Goal: Find specific page/section: Find specific page/section

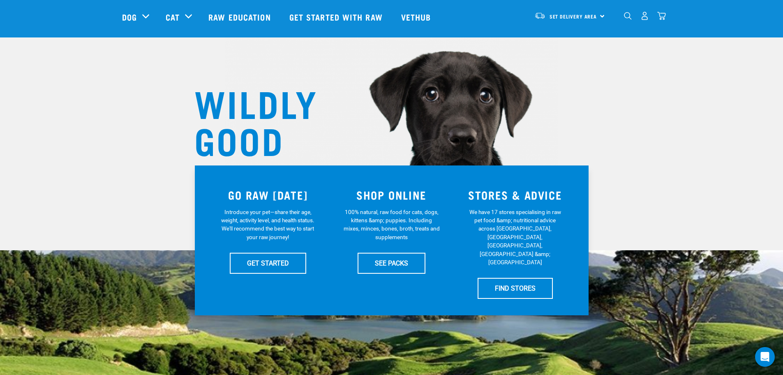
scroll to position [82, 0]
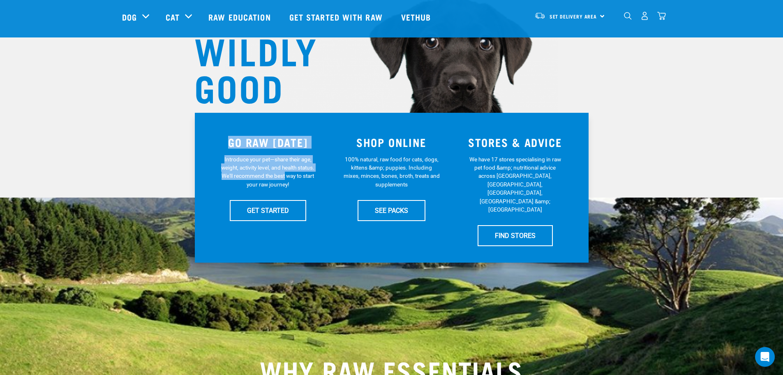
drag, startPoint x: 231, startPoint y: 143, endPoint x: 285, endPoint y: 179, distance: 65.0
click at [285, 179] on div "GO RAW [DATE] Introduce your pet—share their age, weight, activity level, and h…" at bounding box center [268, 187] width 124 height 127
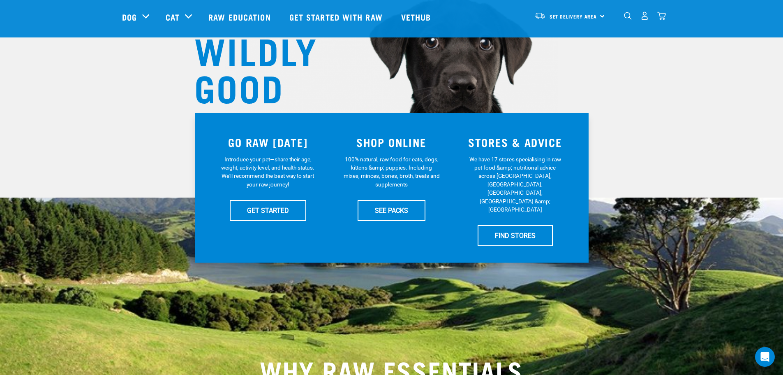
click at [287, 180] on p "Introduce your pet—share their age, weight, activity level, and health status. …" at bounding box center [268, 172] width 97 height 34
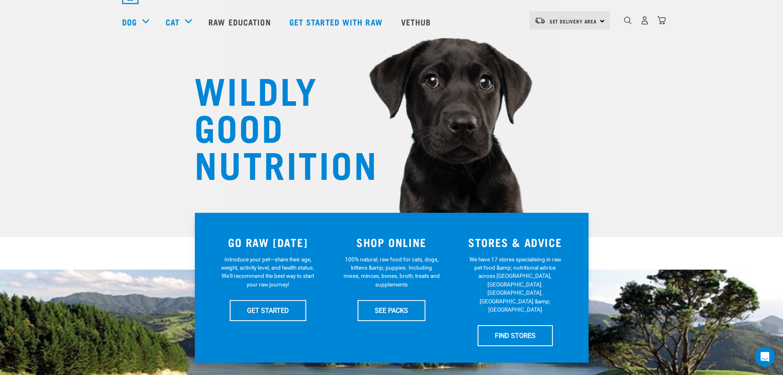
scroll to position [0, 0]
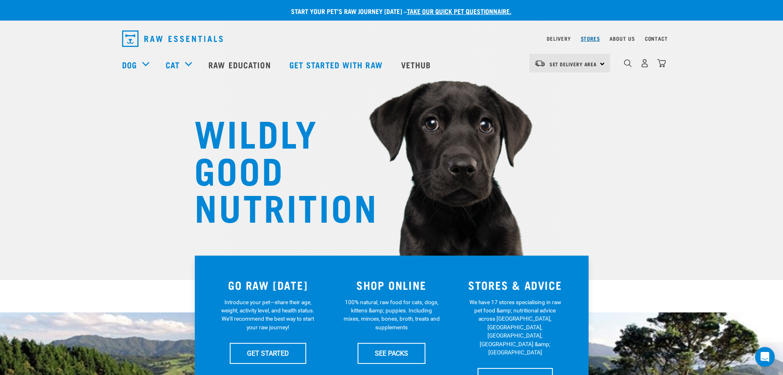
click at [599, 39] on link "Stores" at bounding box center [590, 38] width 19 height 3
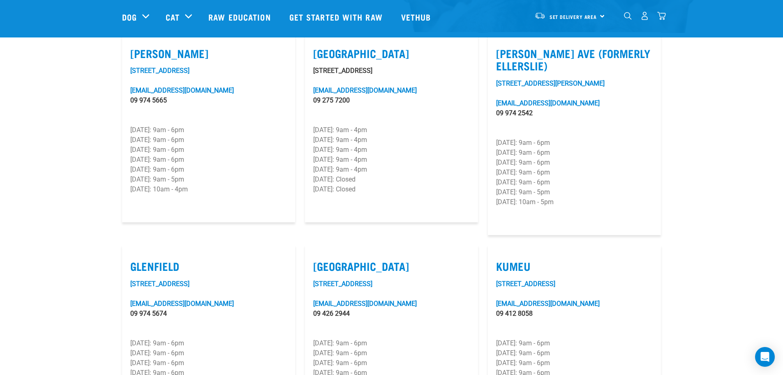
scroll to position [206, 0]
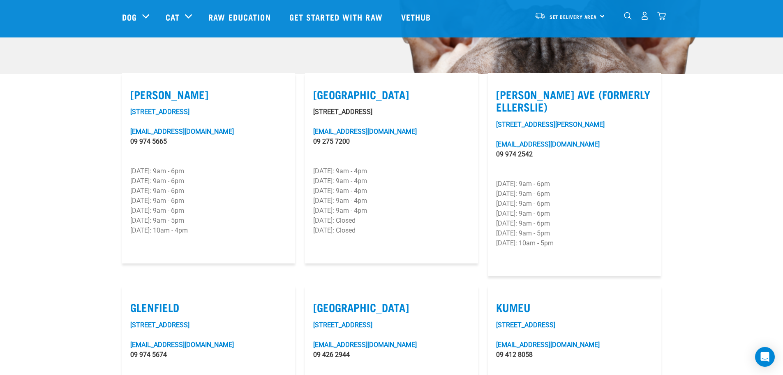
drag, startPoint x: 389, startPoint y: 182, endPoint x: 312, endPoint y: 178, distance: 76.1
click at [312, 178] on article "[GEOGRAPHIC_DATA] [STREET_ADDRESS][GEOGRAPHIC_DATA][EMAIL_ADDRESS][DOMAIN_NAME]…" at bounding box center [391, 168] width 173 height 190
drag, startPoint x: 714, startPoint y: 149, endPoint x: 711, endPoint y: 143, distance: 6.8
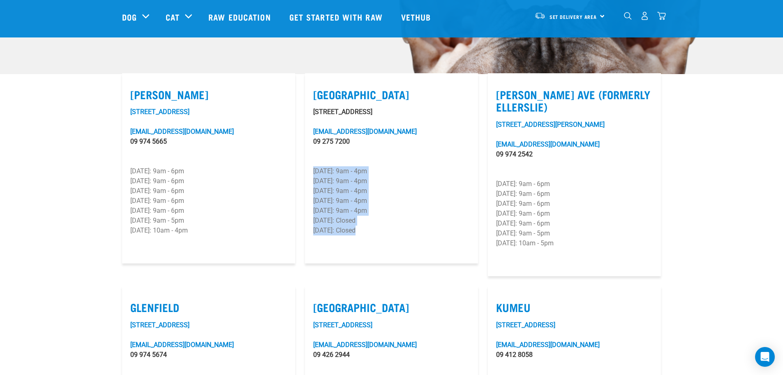
drag, startPoint x: 356, startPoint y: 220, endPoint x: 306, endPoint y: 159, distance: 78.7
click at [306, 159] on article "[GEOGRAPHIC_DATA] [STREET_ADDRESS][GEOGRAPHIC_DATA][EMAIL_ADDRESS][DOMAIN_NAME]…" at bounding box center [391, 168] width 173 height 190
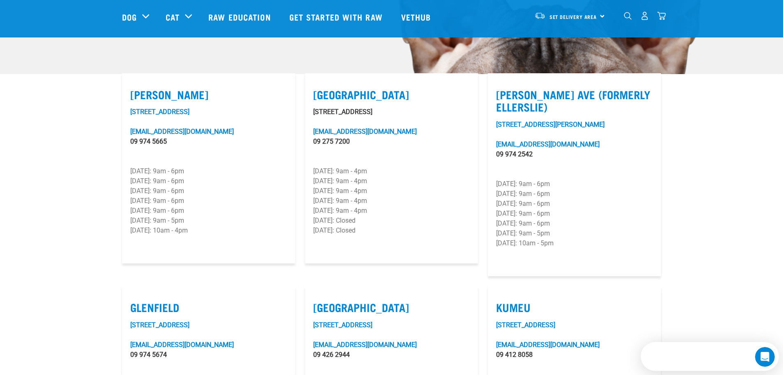
scroll to position [0, 0]
drag, startPoint x: 330, startPoint y: 158, endPoint x: 382, endPoint y: 182, distance: 57.6
click at [382, 182] on div "[STREET_ADDRESS] [EMAIL_ADDRESS][DOMAIN_NAME] 09 275 7200 [DATE]: 9am - 4pm [DA…" at bounding box center [391, 181] width 157 height 148
click at [377, 196] on p "Thursday: 9am - 4pm" at bounding box center [391, 201] width 157 height 10
drag, startPoint x: 333, startPoint y: 179, endPoint x: 328, endPoint y: 162, distance: 18.2
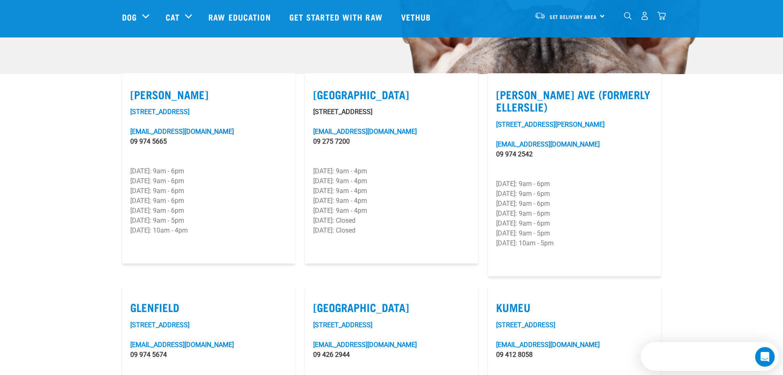
click at [329, 166] on p "Monday: 9am - 4pm" at bounding box center [391, 171] width 157 height 10
drag, startPoint x: 734, startPoint y: 144, endPoint x: 730, endPoint y: 138, distance: 8.0
drag, startPoint x: 730, startPoint y: 138, endPoint x: 718, endPoint y: 127, distance: 15.4
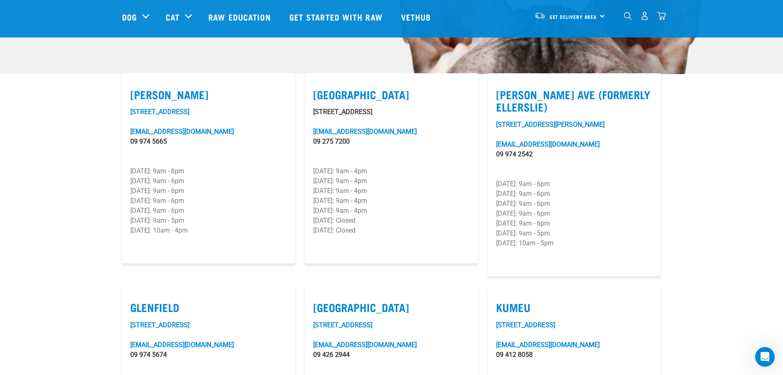
drag, startPoint x: 576, startPoint y: 190, endPoint x: 501, endPoint y: 160, distance: 81.0
click at [502, 161] on div "97-101 Lunn Avenue lunnave@rawessentials.co.nz 09 974 2542 Monday: 9am - 6pm Tu…" at bounding box center [574, 194] width 157 height 148
click at [500, 179] on p "Monday: 9am - 6pm" at bounding box center [574, 184] width 157 height 10
drag, startPoint x: 497, startPoint y: 157, endPoint x: 560, endPoint y: 212, distance: 83.4
click at [560, 212] on div "97-101 Lunn Avenue lunnave@rawessentials.co.nz 09 974 2542 Monday: 9am - 6pm Tu…" at bounding box center [574, 194] width 157 height 148
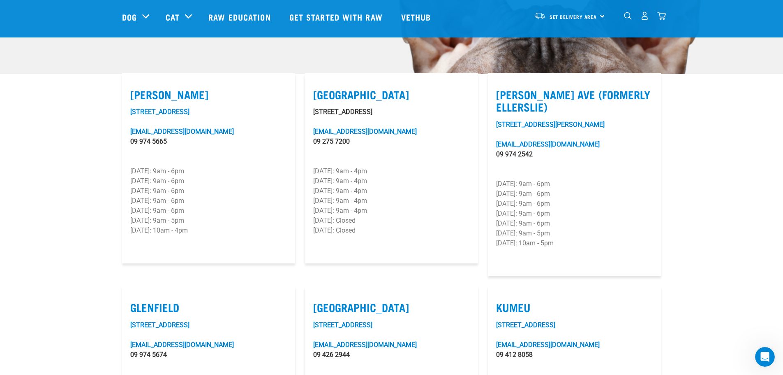
click at [563, 228] on p "Saturday: 9am - 5pm" at bounding box center [574, 233] width 157 height 10
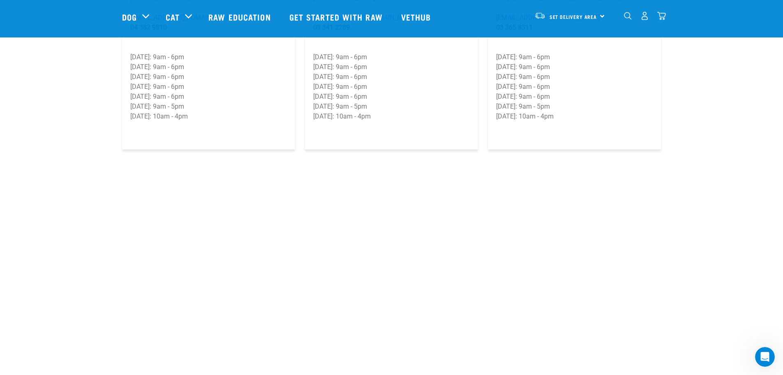
scroll to position [1127, 0]
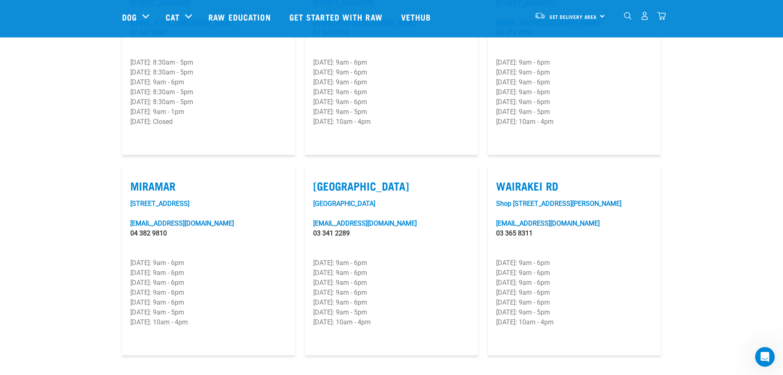
drag, startPoint x: 134, startPoint y: 164, endPoint x: 182, endPoint y: 161, distance: 47.8
click at [182, 179] on label "Miramar" at bounding box center [208, 185] width 157 height 13
click at [185, 179] on label "Miramar" at bounding box center [208, 185] width 157 height 13
click at [136, 173] on input "Miramar" at bounding box center [132, 175] width 5 height 5
checkbox input "true"
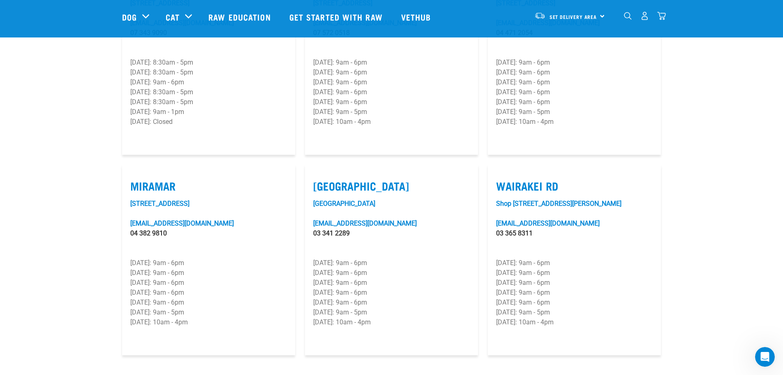
click at [422, 179] on label "Tower Junction" at bounding box center [391, 185] width 157 height 13
click at [319, 173] on input "Tower Junction" at bounding box center [315, 175] width 5 height 5
checkbox input "true"
drag, startPoint x: 566, startPoint y: 160, endPoint x: 486, endPoint y: 162, distance: 79.4
click at [486, 162] on div "Wairakei Rd Shop 6/501 Wairakei Road, Burnside wairakei@rawessentials.co.nz 03 …" at bounding box center [574, 260] width 183 height 200
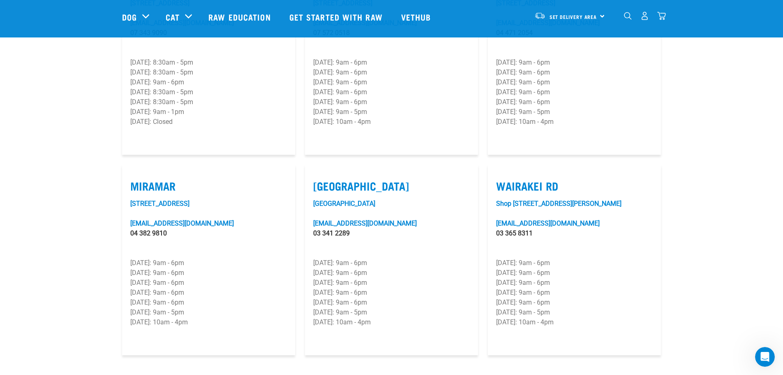
click at [531, 179] on label "Wairakei Rd" at bounding box center [574, 185] width 157 height 13
click at [502, 173] on input "Wairakei Rd" at bounding box center [498, 175] width 5 height 5
checkbox input "true"
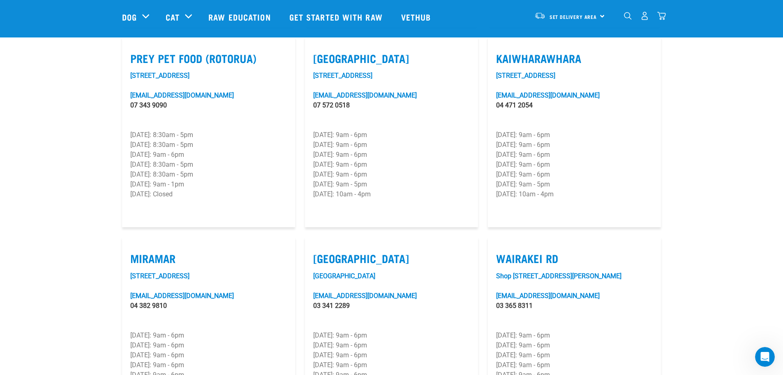
scroll to position [962, 0]
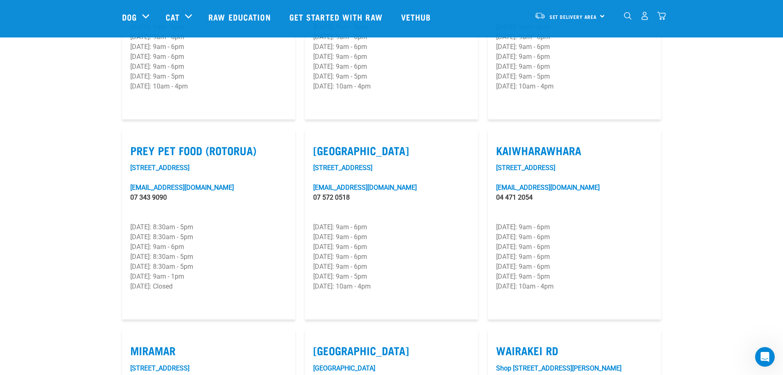
drag, startPoint x: 716, startPoint y: 124, endPoint x: 711, endPoint y: 114, distance: 11.0
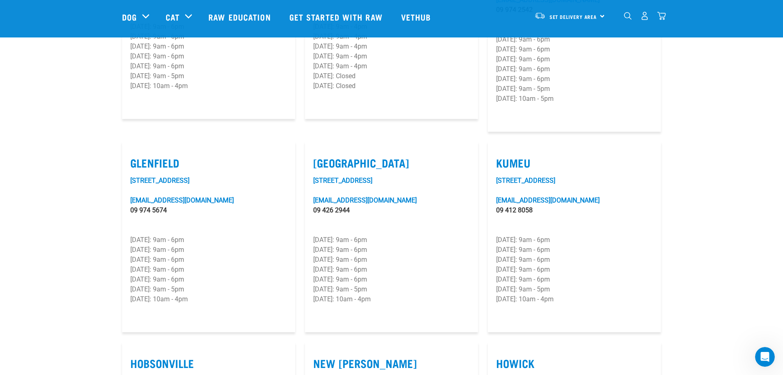
scroll to position [346, 0]
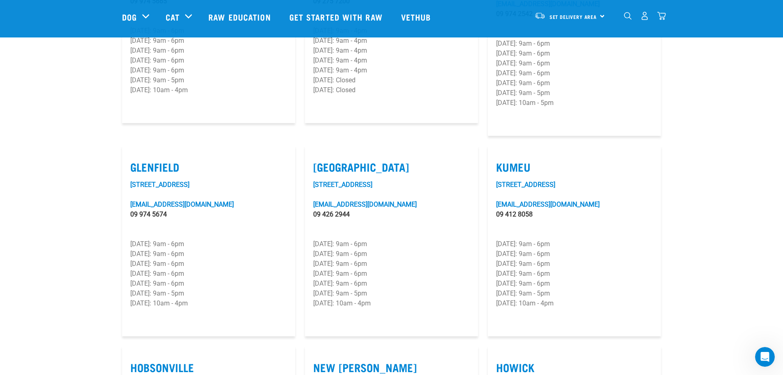
drag, startPoint x: 711, startPoint y: 153, endPoint x: 716, endPoint y: 122, distance: 31.3
drag, startPoint x: 726, startPoint y: 113, endPoint x: 722, endPoint y: 105, distance: 9.0
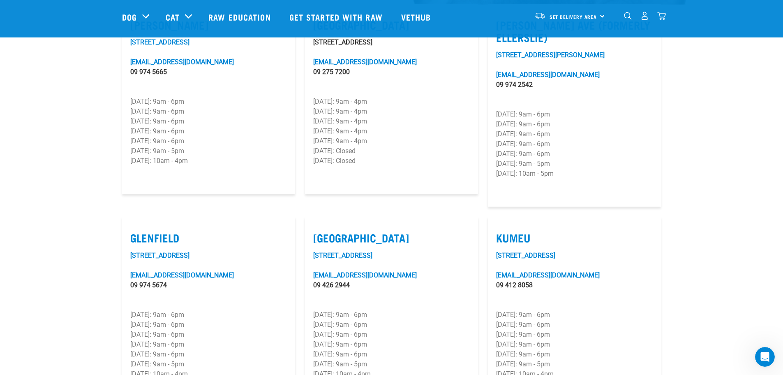
scroll to position [181, 0]
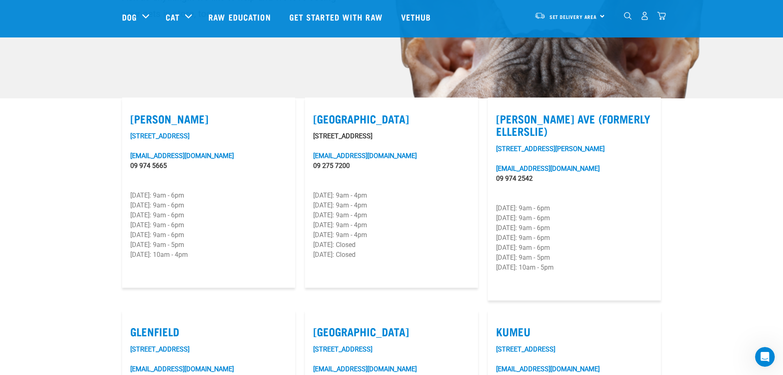
drag, startPoint x: 136, startPoint y: 107, endPoint x: 188, endPoint y: 109, distance: 51.8
click at [188, 109] on article "Grey Lynn 401B Richmond Road greylynn@rawessentials.co.nz 09 974 5665 Monday: 9…" at bounding box center [208, 192] width 173 height 190
click at [192, 112] on label "Grey Lynn" at bounding box center [208, 118] width 157 height 13
click at [136, 109] on input "Grey Lynn" at bounding box center [132, 108] width 5 height 5
checkbox input "true"
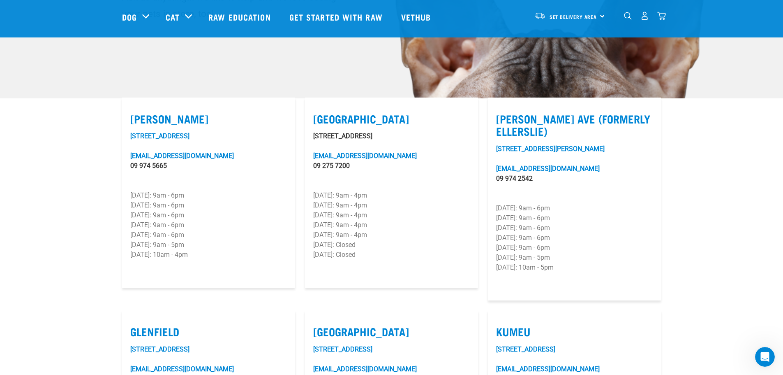
click at [177, 132] on link "401B Richmond Road" at bounding box center [159, 136] width 59 height 8
